Goal: Register for event/course

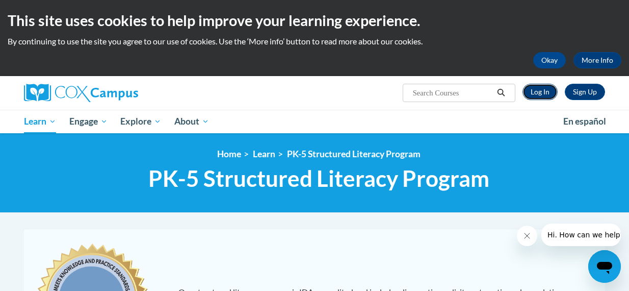
click at [547, 93] on link "Log In" at bounding box center [540, 92] width 35 height 16
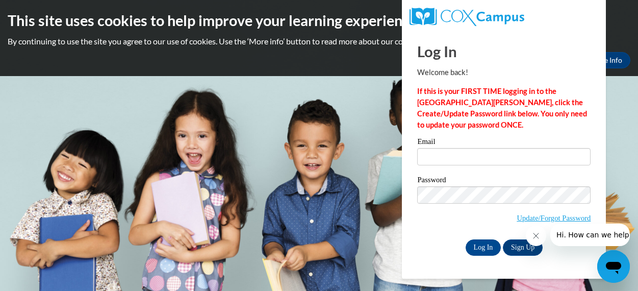
click at [536, 236] on icon "Close message from company" at bounding box center [535, 235] width 5 height 5
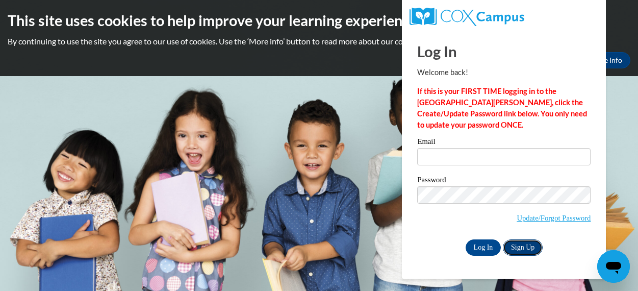
click at [523, 245] on link "Sign Up" at bounding box center [523, 247] width 40 height 16
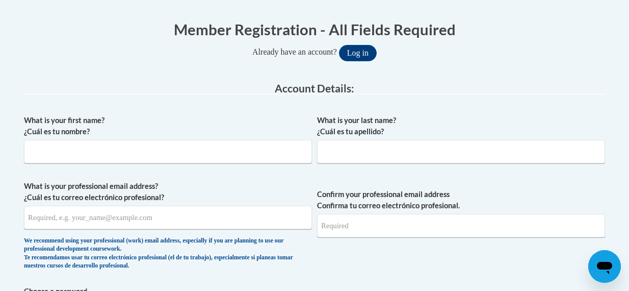
scroll to position [199, 0]
click at [147, 158] on input "What is your first name? ¿Cuál es tu nombre?" at bounding box center [168, 150] width 288 height 23
type input "Daniel"
type input "Wise"
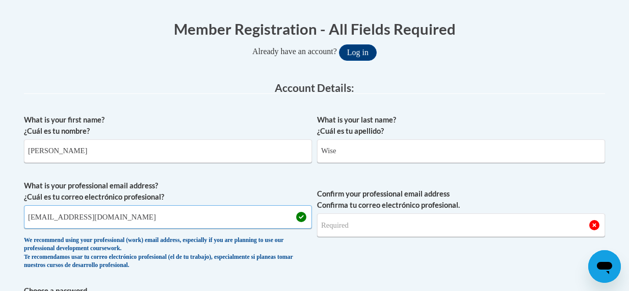
type input "wiseda@wauwatosa.k12.wi.us"
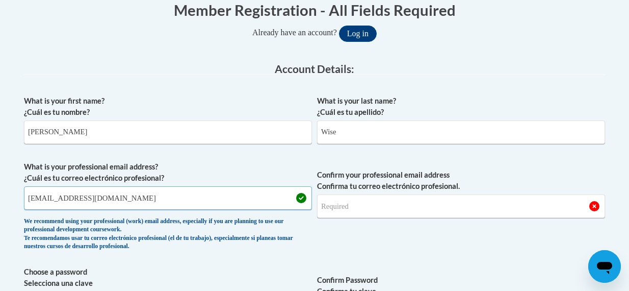
scroll to position [218, 0]
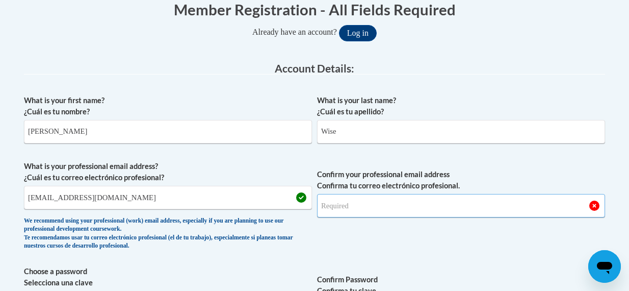
click at [385, 208] on input "Confirm your professional email address Confirma tu correo electrónico profesio…" at bounding box center [461, 205] width 288 height 23
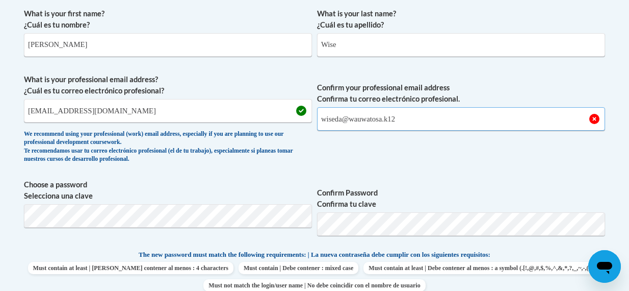
scroll to position [305, 0]
click at [140, 201] on span "Choose a password Selecciona una clave" at bounding box center [168, 210] width 288 height 65
click at [466, 188] on label "Confirm Password Confirma tu clave" at bounding box center [461, 198] width 288 height 22
click at [434, 112] on input "wiseda@wauwatosa.k12" at bounding box center [461, 118] width 288 height 23
type input "wiseda@wauwatosa.k12.wi.us"
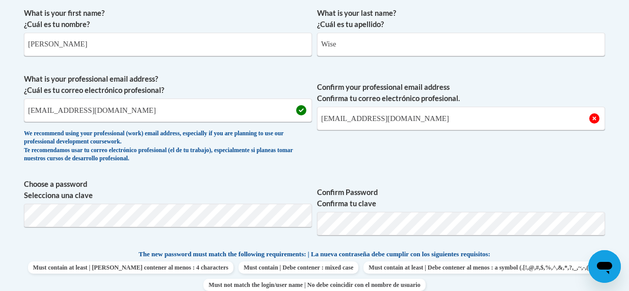
click at [415, 167] on span "Confirm your professional email address Confirma tu correo electrónico profesio…" at bounding box center [461, 120] width 288 height 94
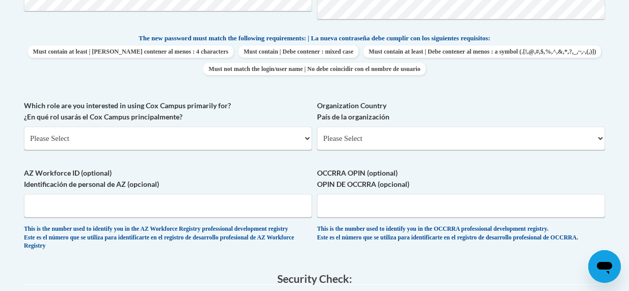
scroll to position [522, 0]
click at [165, 144] on select "Please Select College/University | Colegio/Universidad Community/Nonprofit Part…" at bounding box center [168, 137] width 288 height 23
select select "fbf2d438-af2f-41f8-98f1-81c410e29de3"
click at [24, 126] on select "Please Select College/University | Colegio/Universidad Community/Nonprofit Part…" at bounding box center [168, 137] width 288 height 23
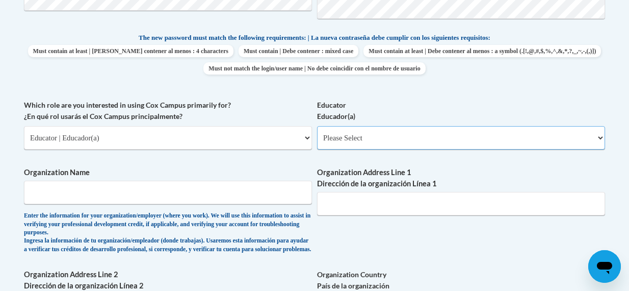
click at [399, 133] on select "Please Select Early Learning/Daycare Teacher/Family Home Care Provider | Maestr…" at bounding box center [461, 137] width 288 height 23
select select "8e40623d-54d0-45cd-9f92-5df65cd3f8cf"
click at [317, 126] on select "Please Select Early Learning/Daycare Teacher/Family Home Care Provider | Maestr…" at bounding box center [461, 137] width 288 height 23
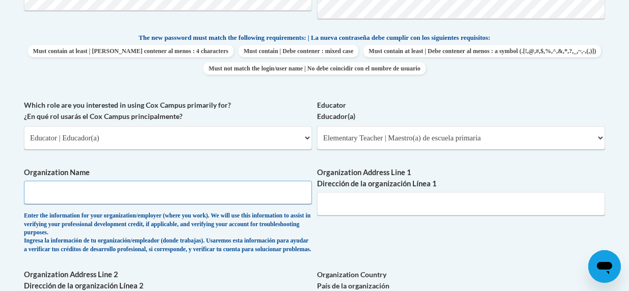
click at [106, 196] on input "Organization Name" at bounding box center [168, 191] width 288 height 23
type input "Wauwatosa School District"
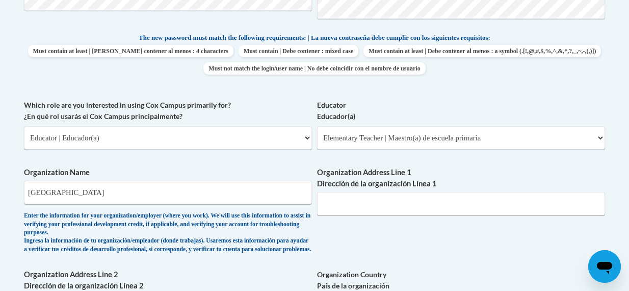
drag, startPoint x: 349, startPoint y: 208, endPoint x: 334, endPoint y: 241, distance: 36.1
click at [334, 241] on div "What is your first name? ¿Cuál es tu nombre? Daniel What is your last name? ¿Cu…" at bounding box center [314, 107] width 581 height 643
click at [345, 204] on input "Organization Address Line 1 Dirección de la organización Línea 1" at bounding box center [461, 203] width 288 height 23
paste input "12121 W. North Ave. Wauwatosa, WI 53226"
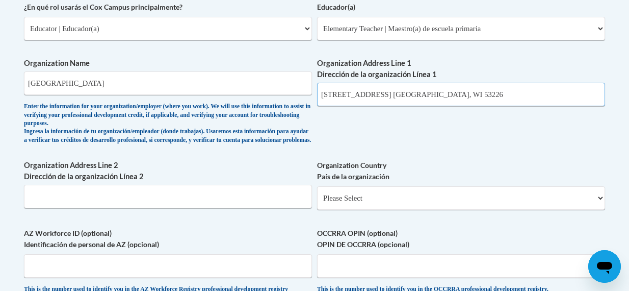
scroll to position [631, 0]
type input "12121 W. North Ave. Wauwatosa, WI 53226"
click at [215, 202] on input "Organization Address Line 2 Dirección de la organización Línea 2" at bounding box center [168, 195] width 288 height 23
click at [43, 207] on input "Wauatosa" at bounding box center [168, 195] width 288 height 23
click at [99, 208] on input "Wauwatosa" at bounding box center [168, 195] width 288 height 23
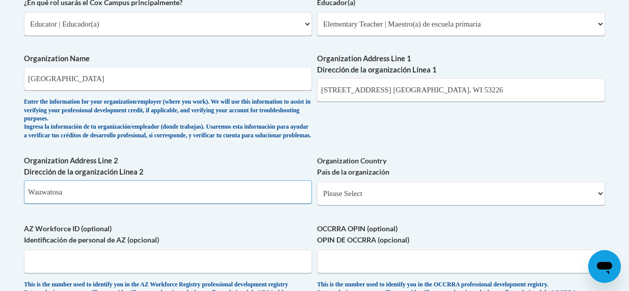
scroll to position [636, 0]
type input "Wauwatosa"
click at [379, 203] on select "Please Select United States | Estados Unidos Outside of the United States | Fue…" at bounding box center [461, 192] width 288 height 23
select select "ad49bcad-a171-4b2e-b99c-48b446064914"
click at [317, 189] on select "Please Select United States | Estados Unidos Outside of the United States | Fue…" at bounding box center [461, 192] width 288 height 23
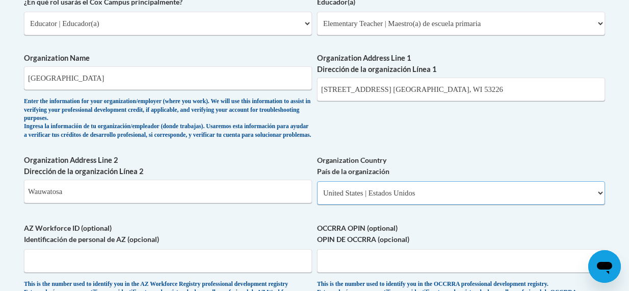
select select
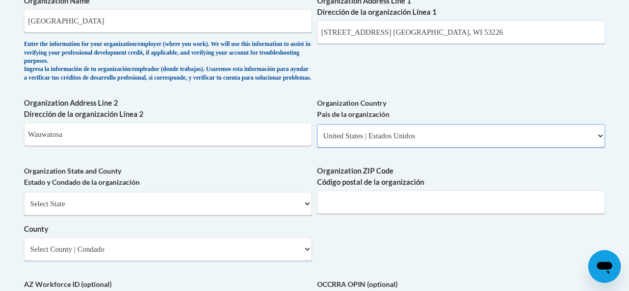
scroll to position [695, 0]
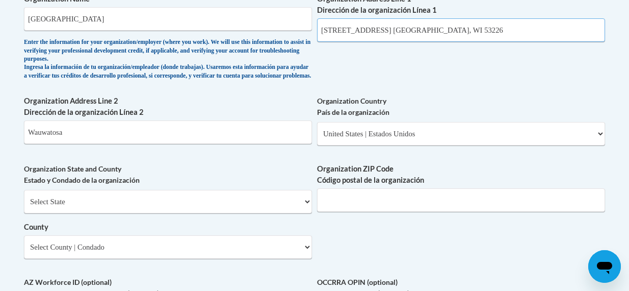
click at [431, 31] on input "12121 W. North Ave. Wauwatosa, WI 53226" at bounding box center [461, 29] width 288 height 23
click at [427, 30] on input "12121 W. North Ave. WI 53226" at bounding box center [461, 29] width 288 height 23
type input "12121 W. North Ave."
click at [71, 212] on select "Select State Alabama Alaska Arizona Arkansas California Colorado Connecticut De…" at bounding box center [168, 201] width 288 height 23
select select "Wisconsin"
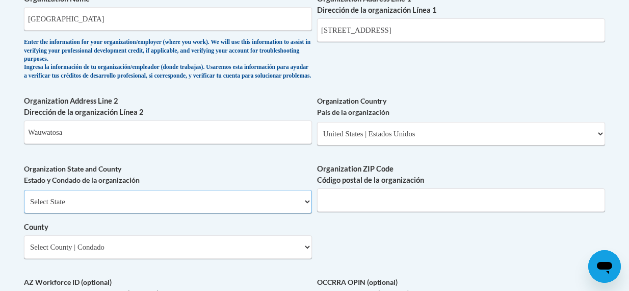
click at [24, 198] on select "Select State Alabama Alaska Arizona Arkansas California Colorado Connecticut De…" at bounding box center [168, 201] width 288 height 23
click at [391, 210] on input "Organization ZIP Code Código postal de la organización" at bounding box center [461, 199] width 288 height 23
type input "53266"
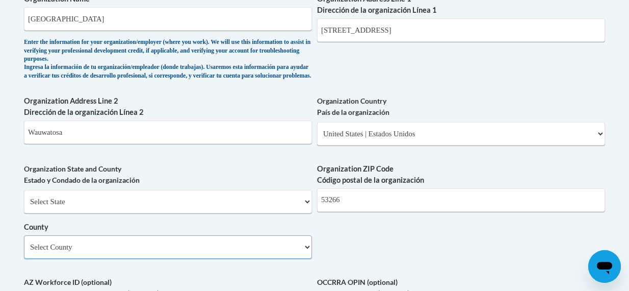
click at [249, 259] on select "Select County Adams Ashland Barron Bayfield Brown Buffalo Burnett Calumet Chipp…" at bounding box center [168, 246] width 288 height 23
select select "Milwaukee"
click at [24, 243] on select "Select County Adams Ashland Barron Bayfield Brown Buffalo Burnett Calumet Chipp…" at bounding box center [168, 246] width 288 height 23
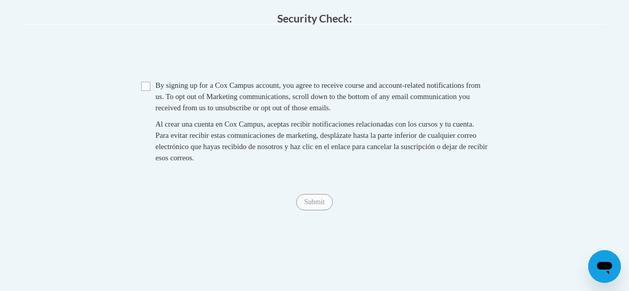
scroll to position [1064, 0]
click at [145, 90] on input "Checkbox" at bounding box center [145, 85] width 9 height 9
checkbox input "true"
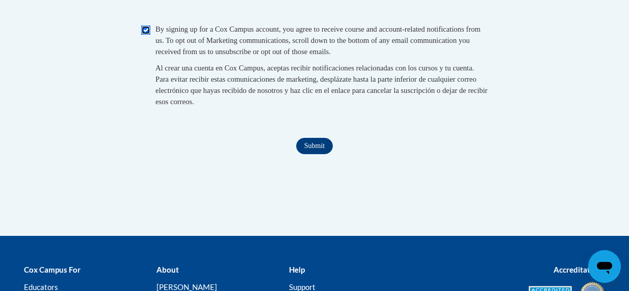
scroll to position [1147, 0]
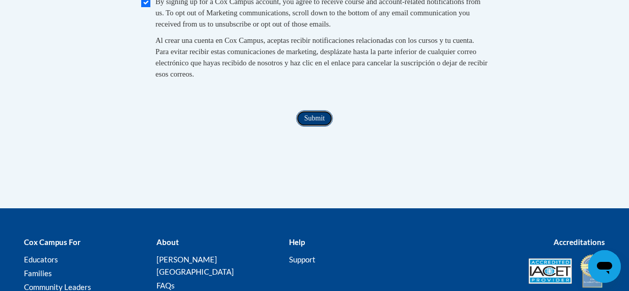
click at [321, 126] on input "Submit" at bounding box center [314, 118] width 37 height 16
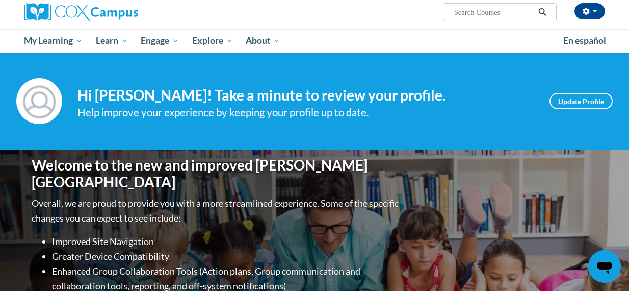
scroll to position [84, 0]
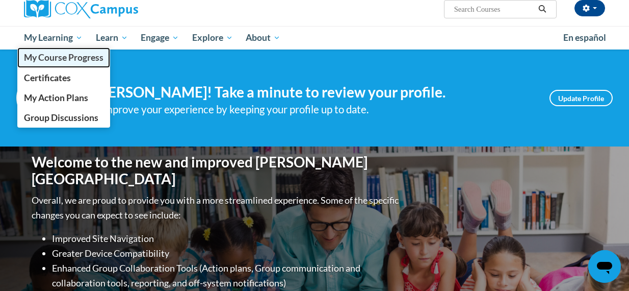
click at [55, 59] on span "My Course Progress" at bounding box center [64, 57] width 80 height 11
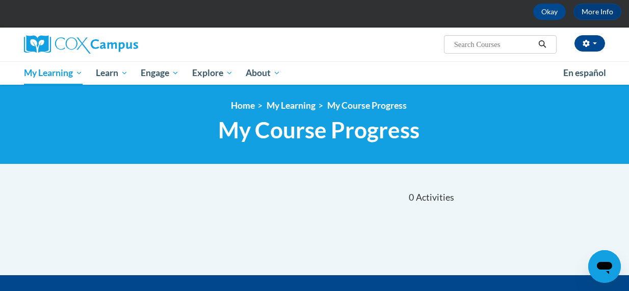
scroll to position [48, 0]
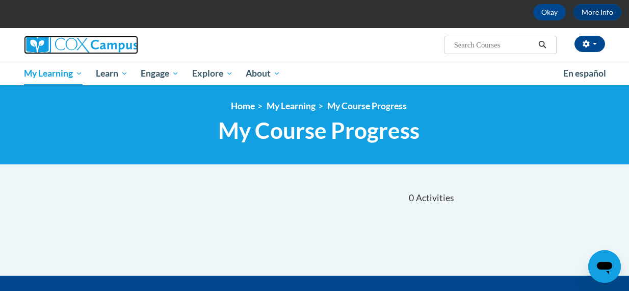
click at [85, 49] on img at bounding box center [81, 45] width 114 height 18
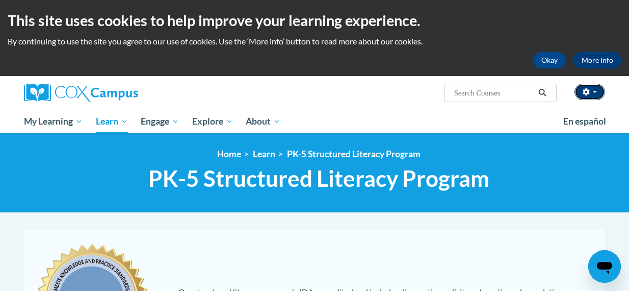
click at [592, 96] on button "button" at bounding box center [590, 92] width 31 height 16
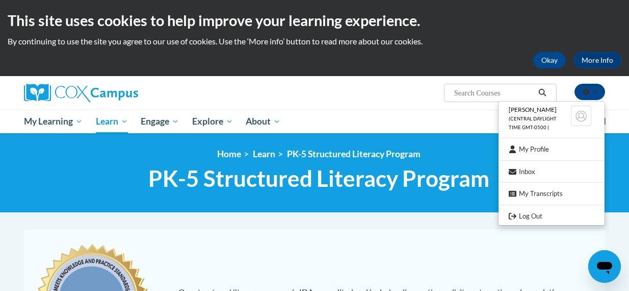
click at [454, 175] on span "PK-5 Structured Literacy Program" at bounding box center [318, 178] width 341 height 27
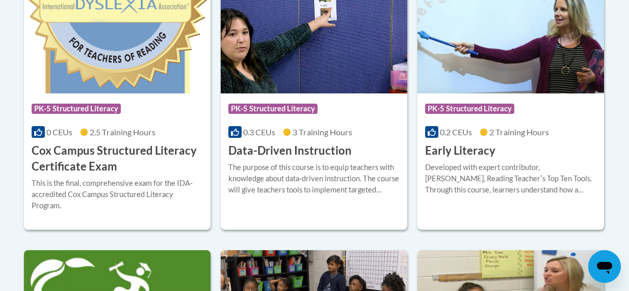
scroll to position [408, 0]
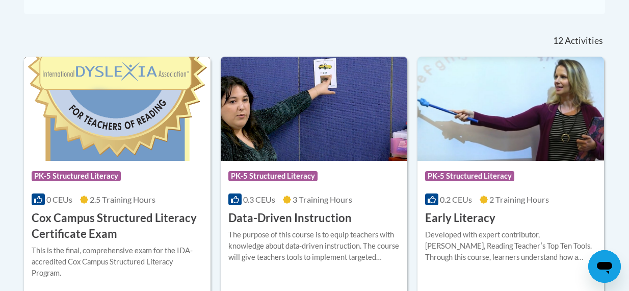
click at [132, 128] on img at bounding box center [117, 109] width 187 height 104
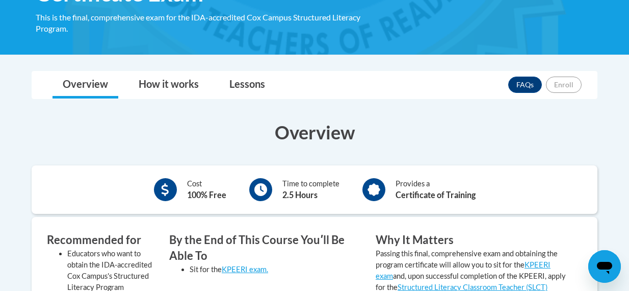
scroll to position [205, 0]
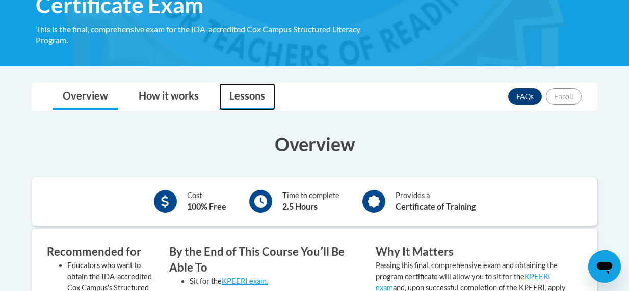
click at [257, 100] on link "Lessons" at bounding box center [247, 96] width 56 height 27
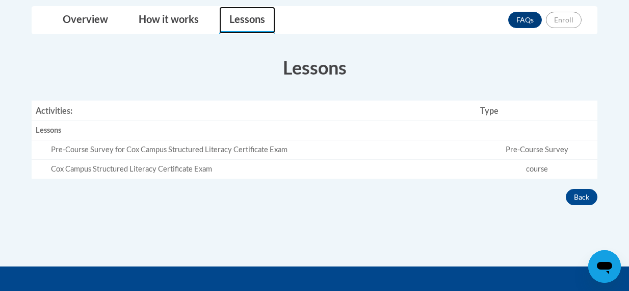
scroll to position [282, 0]
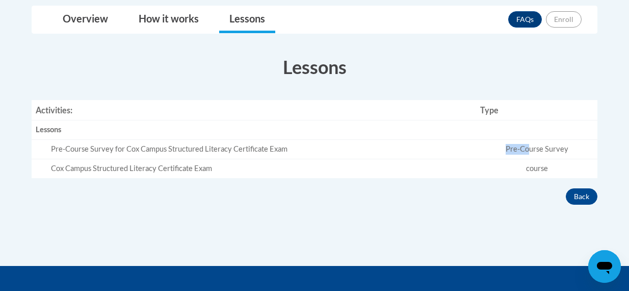
drag, startPoint x: 530, startPoint y: 153, endPoint x: 421, endPoint y: 156, distance: 108.6
click at [421, 156] on tr "Pre-Course Survey for Cox Campus Structured Literacy Certificate Exam Pre-Cours…" at bounding box center [315, 149] width 566 height 19
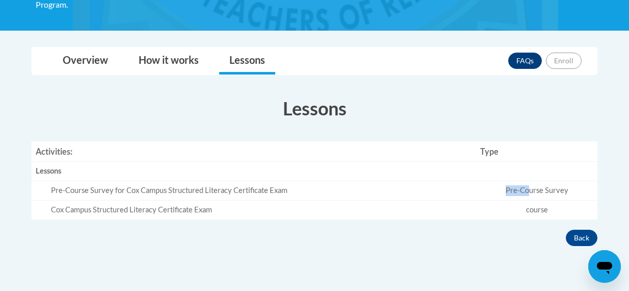
scroll to position [242, 0]
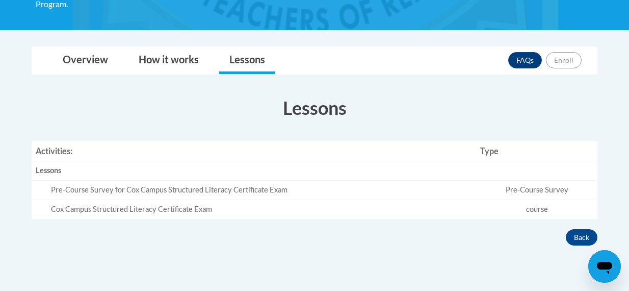
click at [533, 187] on td "Pre-Course Survey" at bounding box center [536, 189] width 121 height 19
click at [153, 56] on link "How it works" at bounding box center [168, 60] width 81 height 27
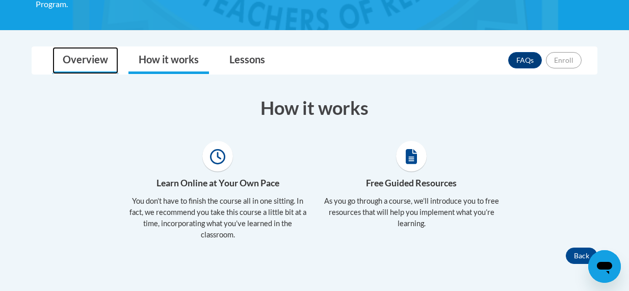
click at [74, 63] on link "Overview" at bounding box center [86, 60] width 66 height 27
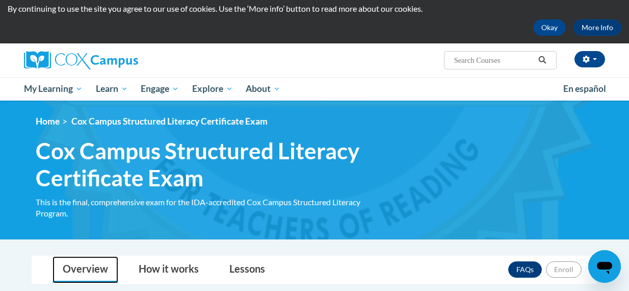
scroll to position [32, 0]
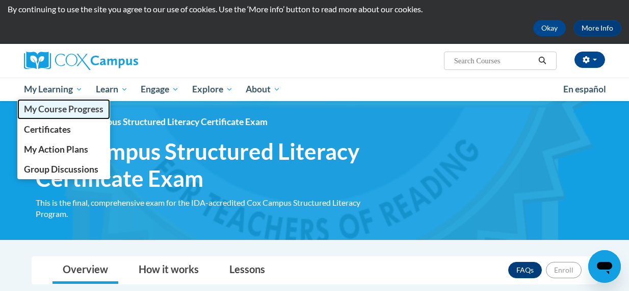
click at [60, 105] on span "My Course Progress" at bounding box center [64, 109] width 80 height 11
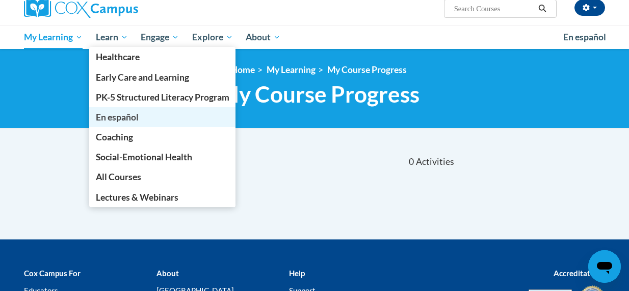
scroll to position [85, 0]
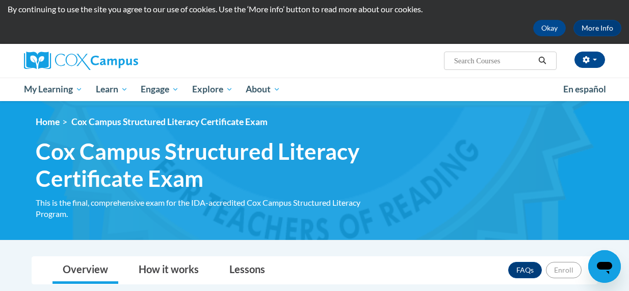
scroll to position [32, 0]
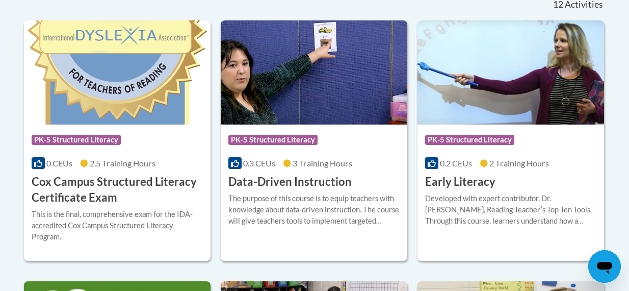
scroll to position [445, 0]
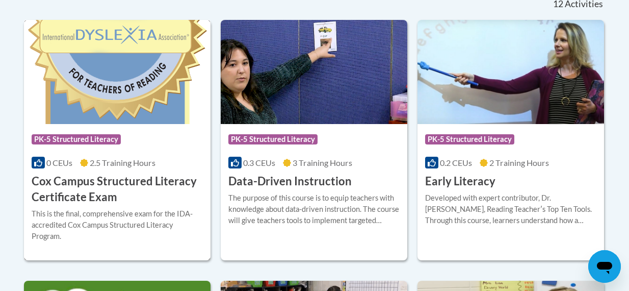
click at [88, 124] on img at bounding box center [117, 72] width 187 height 104
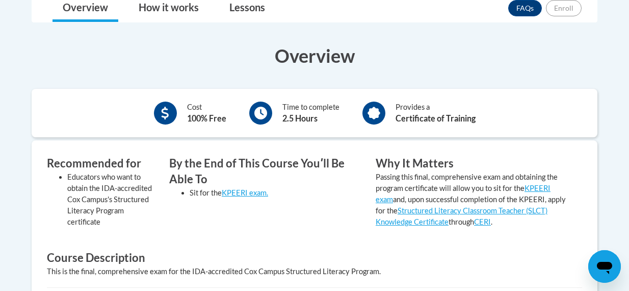
scroll to position [265, 0]
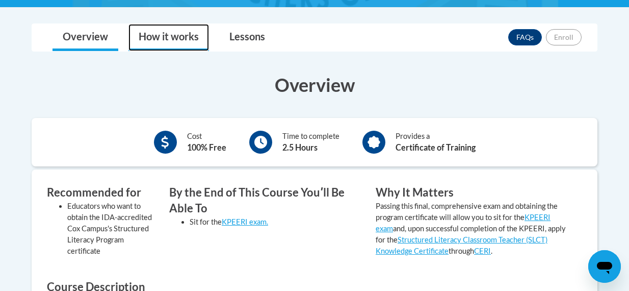
click at [185, 29] on link "How it works" at bounding box center [168, 37] width 81 height 27
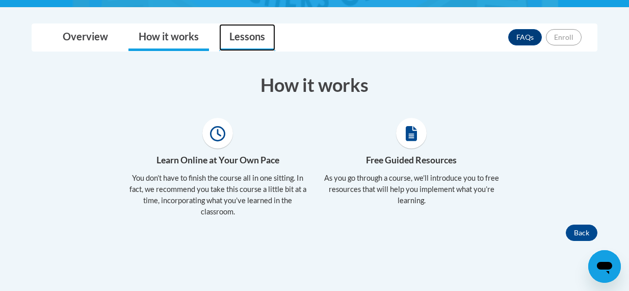
click at [255, 37] on link "Lessons" at bounding box center [247, 37] width 56 height 27
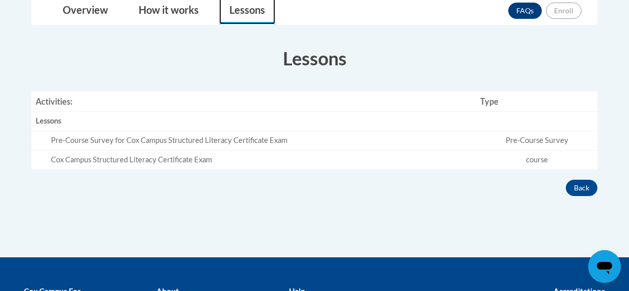
scroll to position [292, 0]
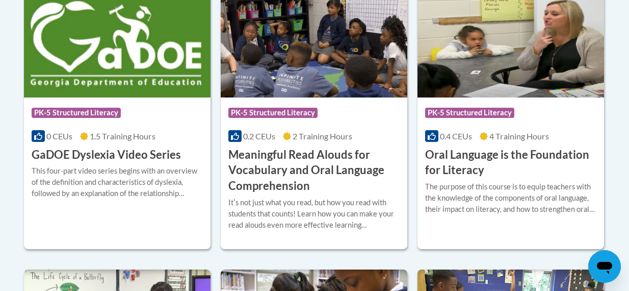
scroll to position [732, 0]
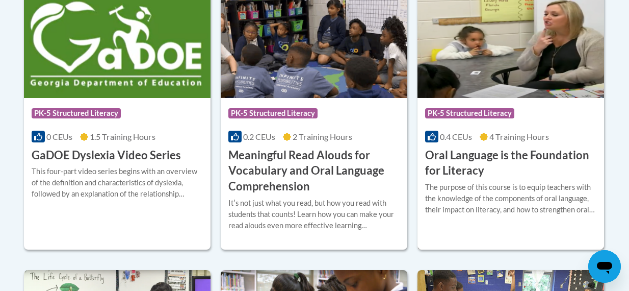
click at [522, 147] on h3 "Oral Language is the Foundation for Literacy" at bounding box center [510, 163] width 171 height 32
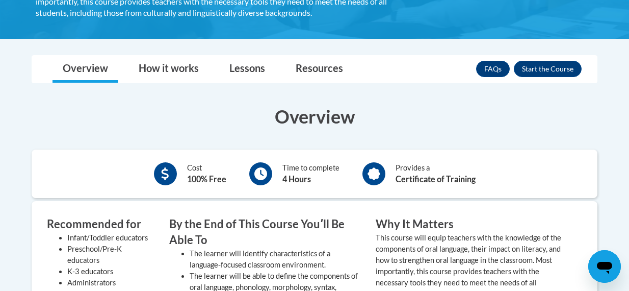
scroll to position [267, 0]
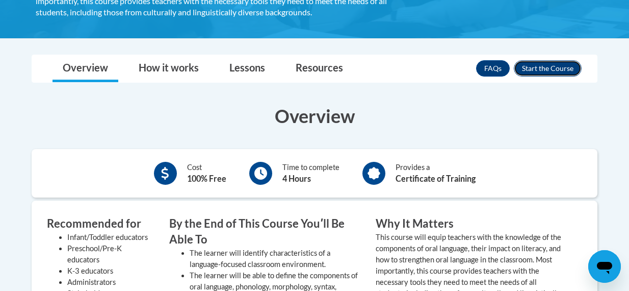
click at [556, 71] on button "Enroll" at bounding box center [548, 68] width 68 height 16
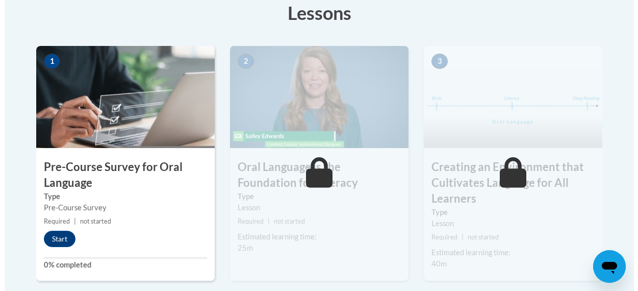
scroll to position [321, 0]
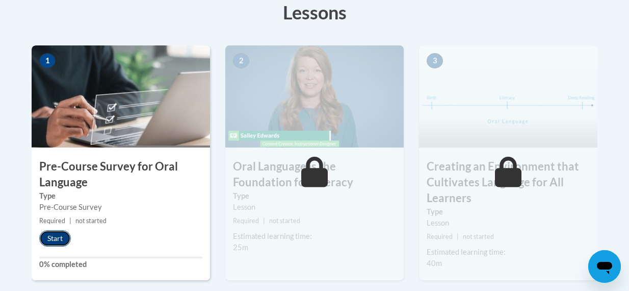
click at [58, 240] on button "Start" at bounding box center [55, 238] width 32 height 16
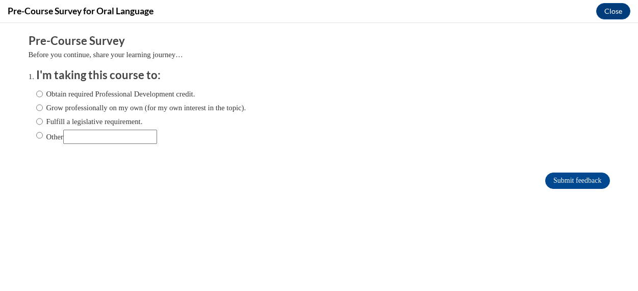
scroll to position [0, 0]
click at [36, 122] on input "Fulfill a legislative requirement." at bounding box center [39, 121] width 7 height 11
radio input "true"
click at [36, 96] on input "Obtain required Professional Development credit." at bounding box center [39, 93] width 7 height 11
radio input "true"
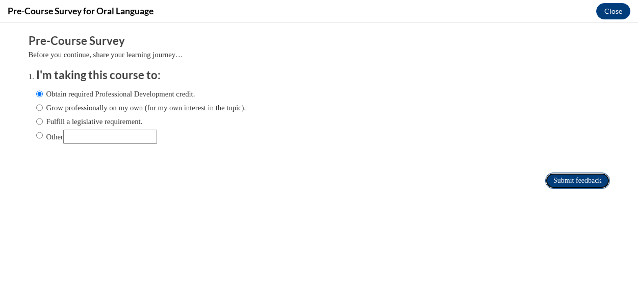
click at [579, 177] on input "Submit feedback" at bounding box center [577, 180] width 64 height 16
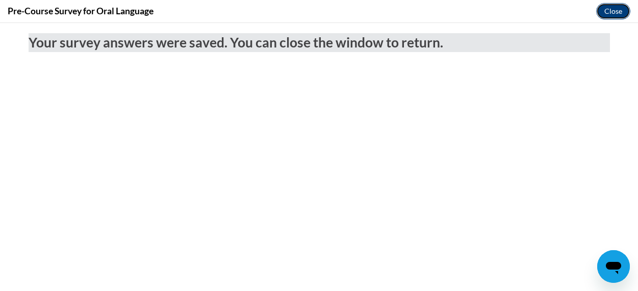
click at [610, 16] on button "Close" at bounding box center [613, 11] width 34 height 16
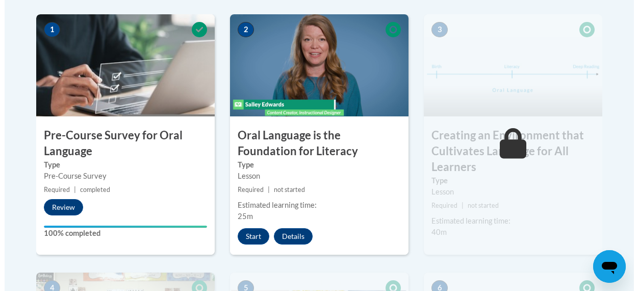
scroll to position [352, 0]
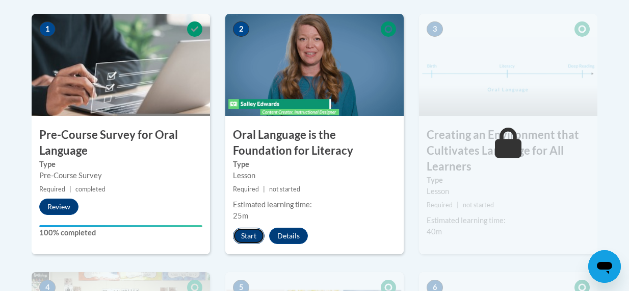
click at [255, 236] on button "Start" at bounding box center [249, 235] width 32 height 16
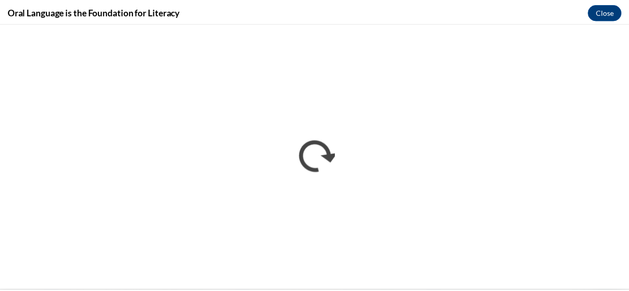
scroll to position [0, 0]
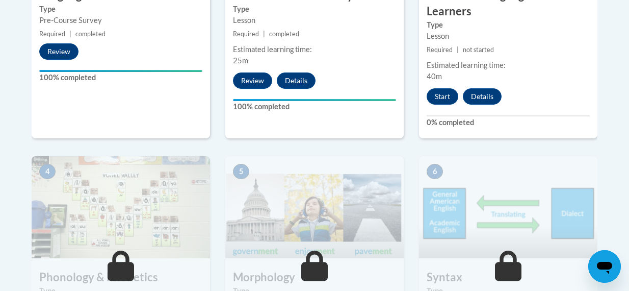
scroll to position [508, 0]
